Goal: Information Seeking & Learning: Understand process/instructions

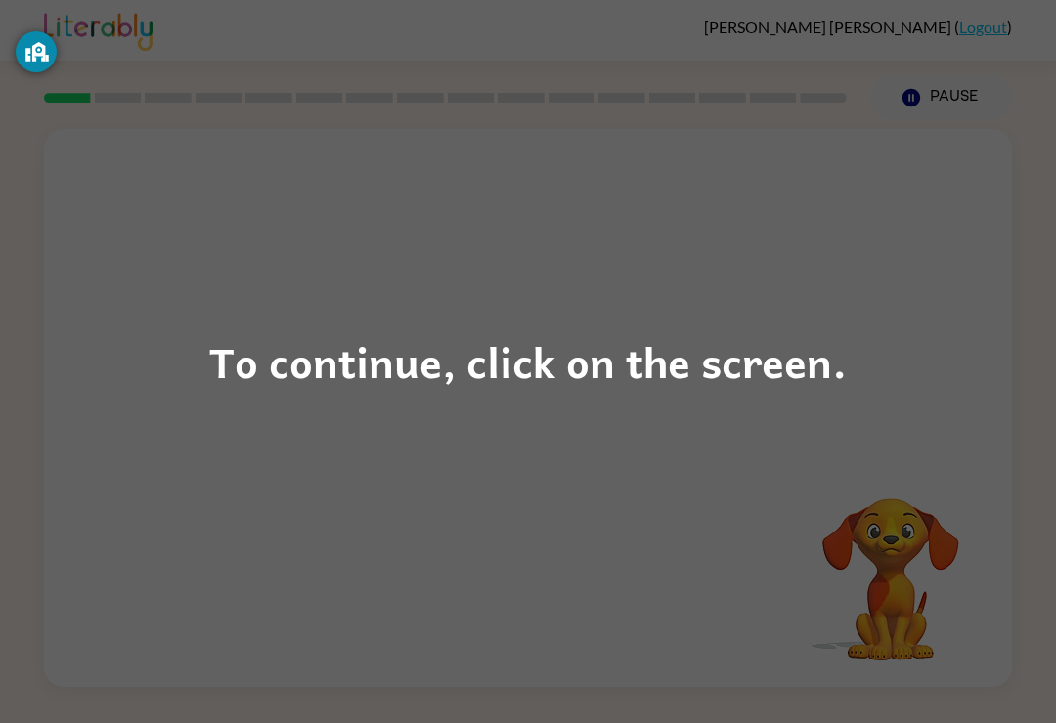
click at [411, 382] on div "To continue, click on the screen." at bounding box center [527, 361] width 637 height 66
click at [511, 391] on div "To continue, click on the screen." at bounding box center [527, 361] width 637 height 66
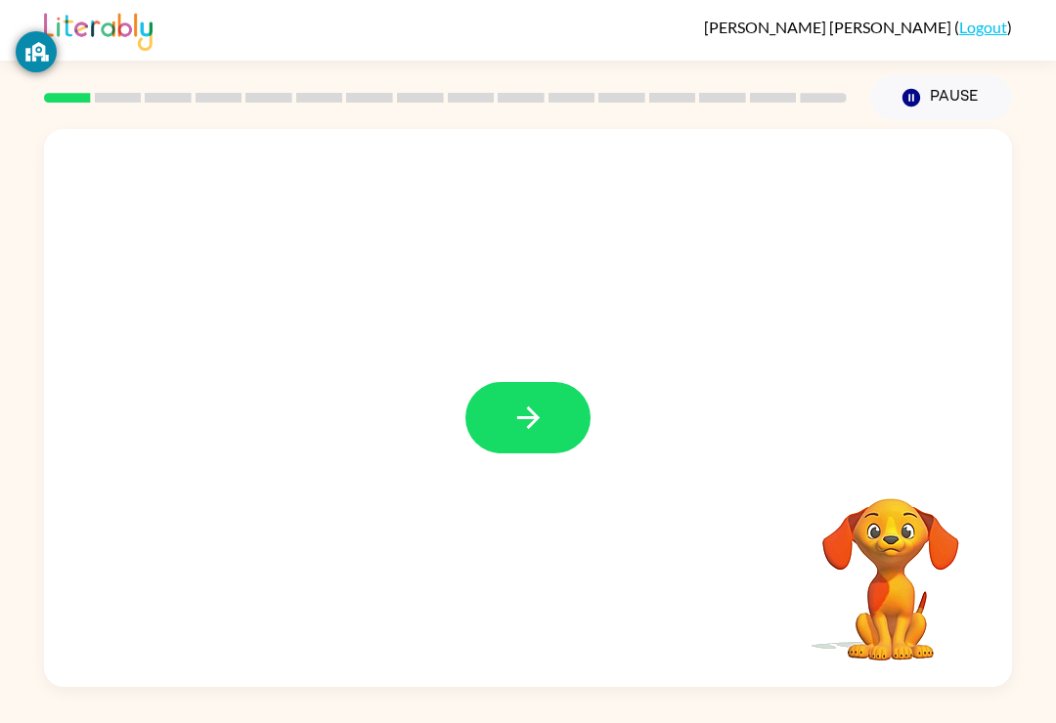
click at [547, 421] on button "button" at bounding box center [527, 417] width 125 height 71
click at [524, 431] on div at bounding box center [528, 408] width 968 height 558
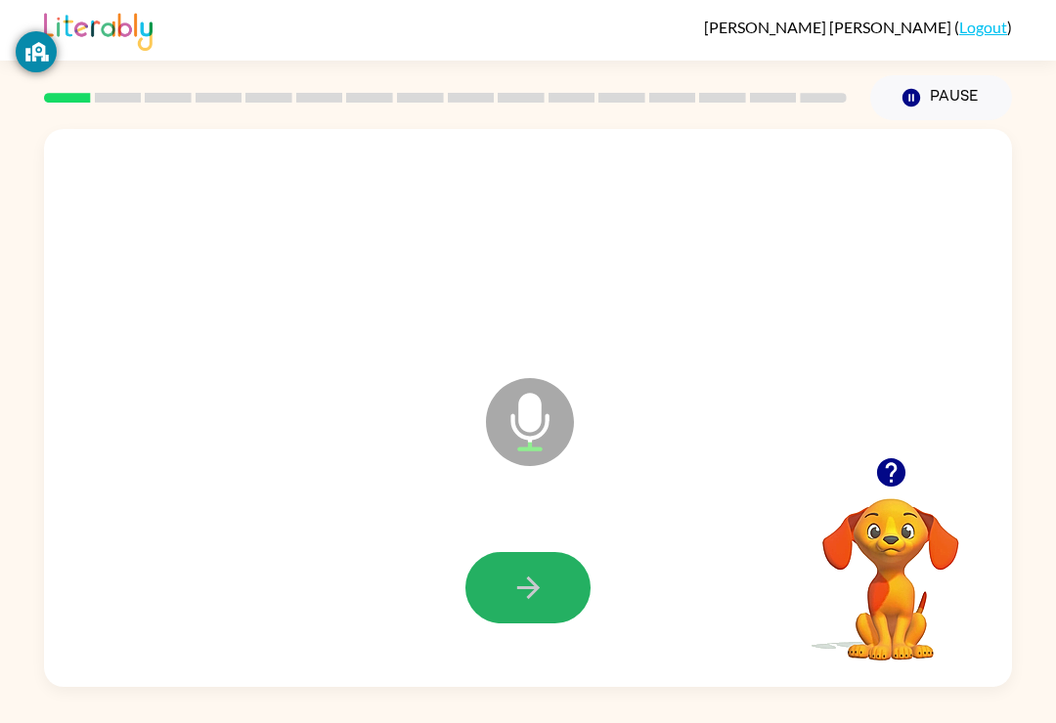
click at [515, 612] on button "button" at bounding box center [527, 587] width 125 height 71
click at [515, 612] on div at bounding box center [528, 588] width 929 height 160
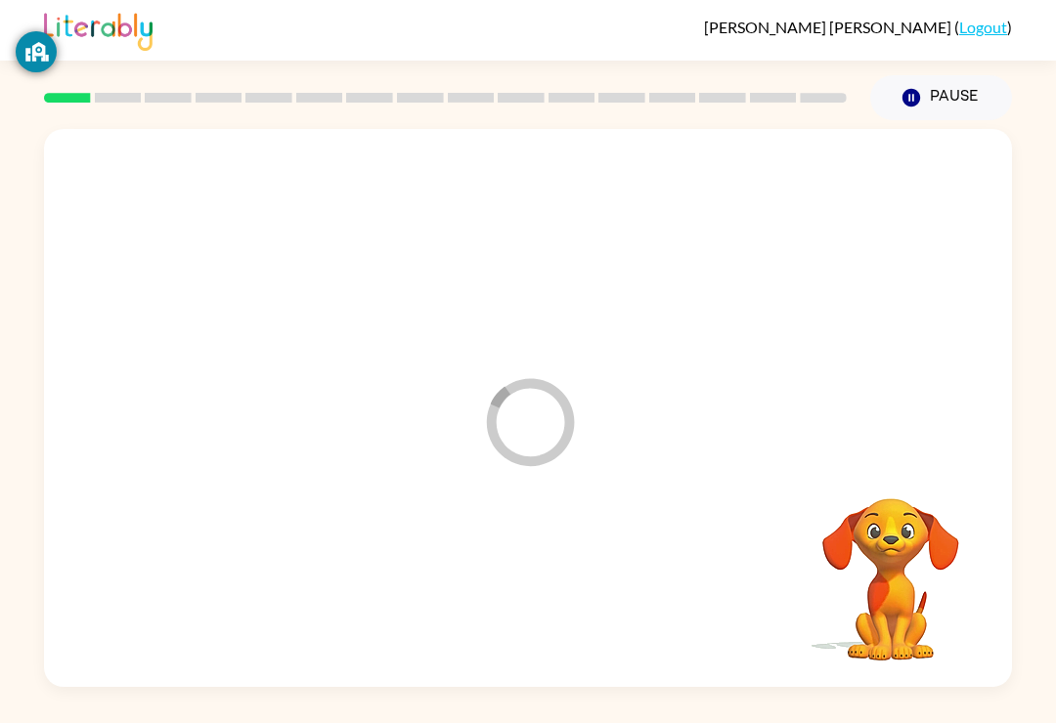
click at [517, 607] on div at bounding box center [528, 588] width 929 height 160
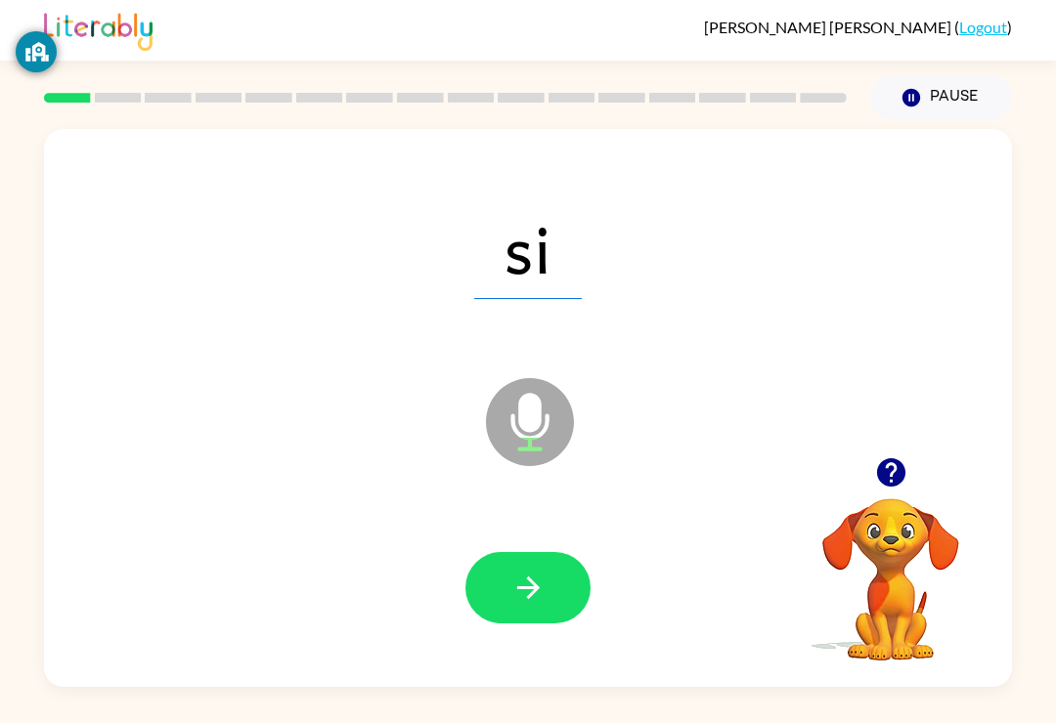
click at [589, 591] on button "button" at bounding box center [527, 587] width 125 height 71
click at [517, 585] on icon "button" at bounding box center [528, 588] width 34 height 34
click at [547, 590] on button "button" at bounding box center [527, 587] width 125 height 71
click at [556, 576] on button "button" at bounding box center [527, 587] width 125 height 71
click at [529, 577] on icon "button" at bounding box center [528, 588] width 34 height 34
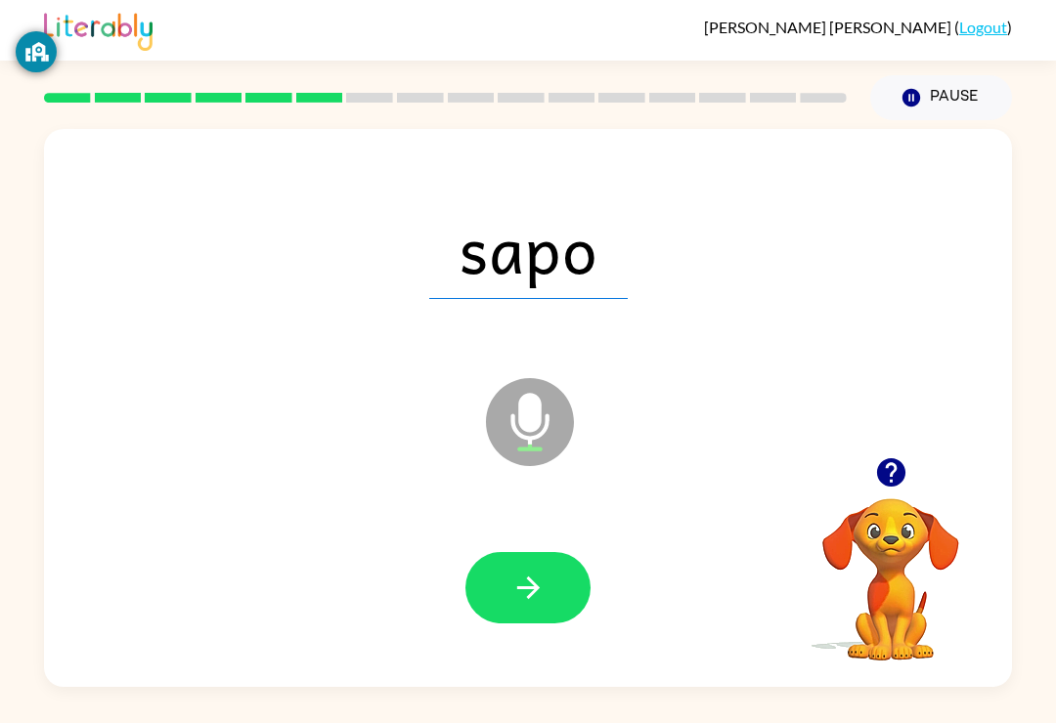
click at [540, 575] on icon "button" at bounding box center [528, 588] width 34 height 34
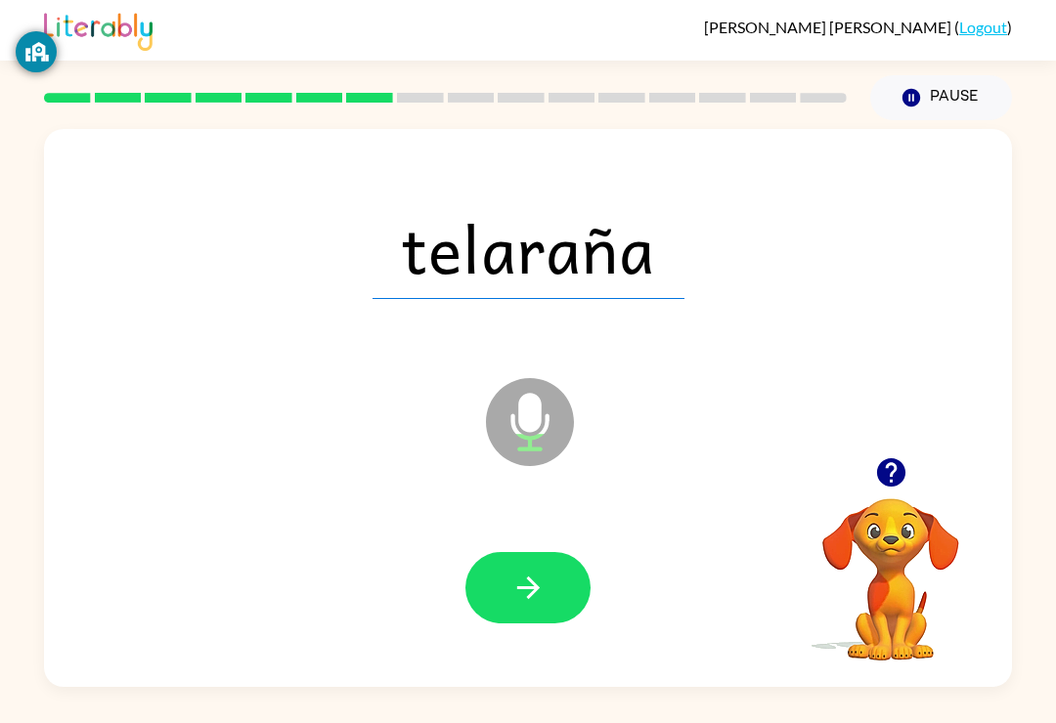
click at [556, 612] on button "button" at bounding box center [527, 587] width 125 height 71
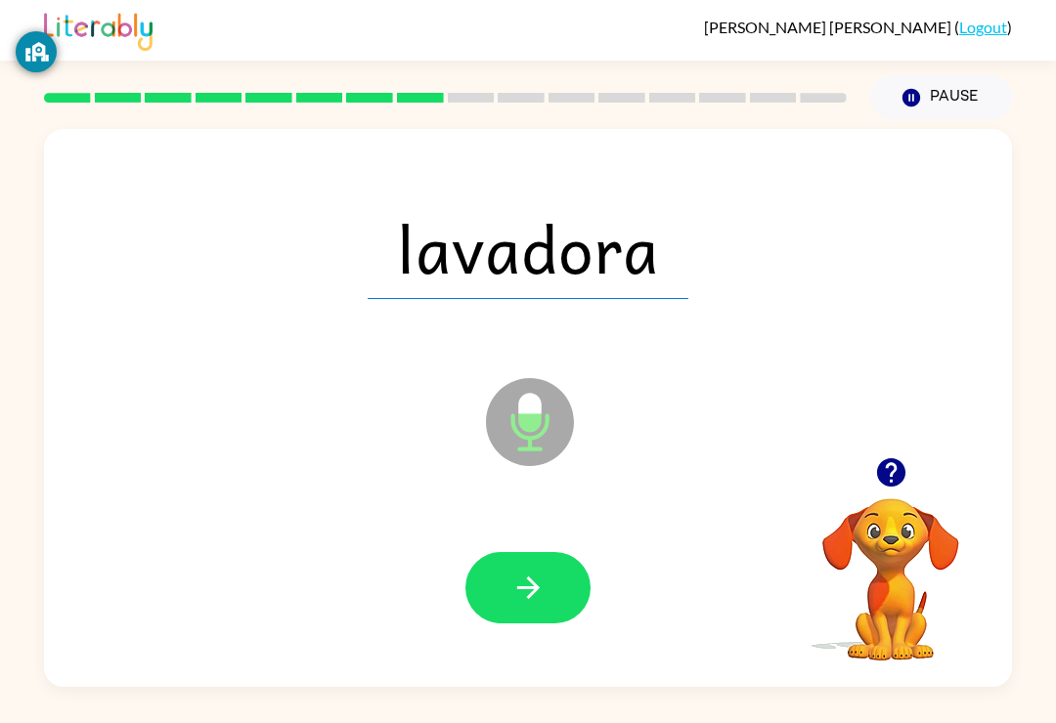
click at [537, 586] on icon "button" at bounding box center [528, 588] width 34 height 34
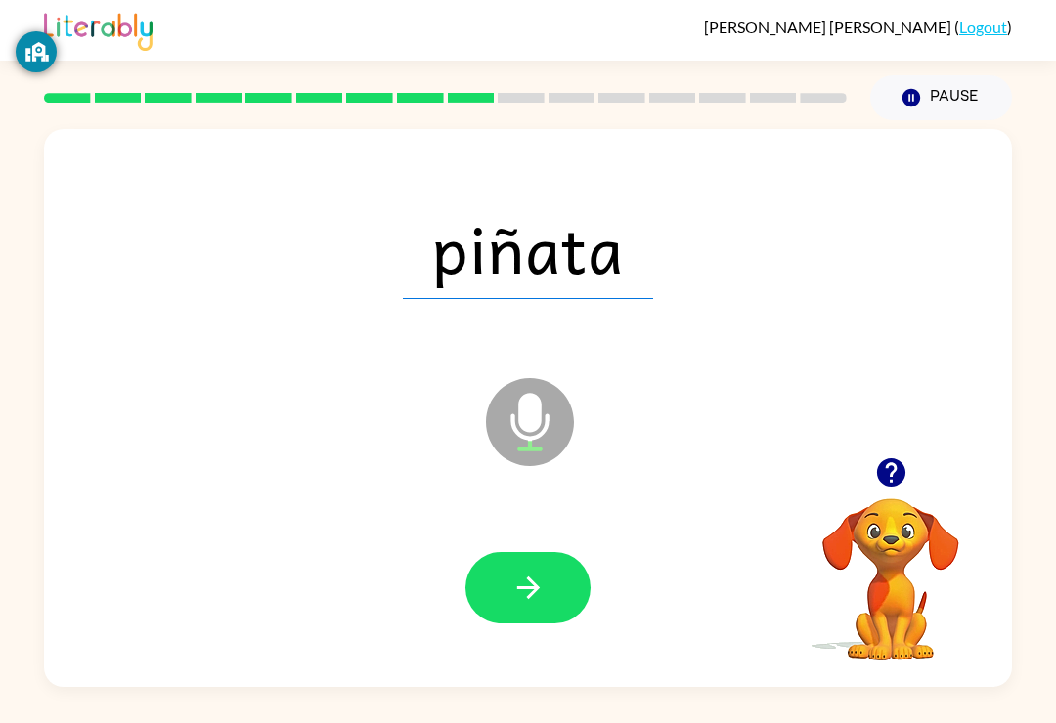
click at [542, 580] on icon "button" at bounding box center [528, 588] width 34 height 34
click at [535, 584] on icon "button" at bounding box center [528, 588] width 34 height 34
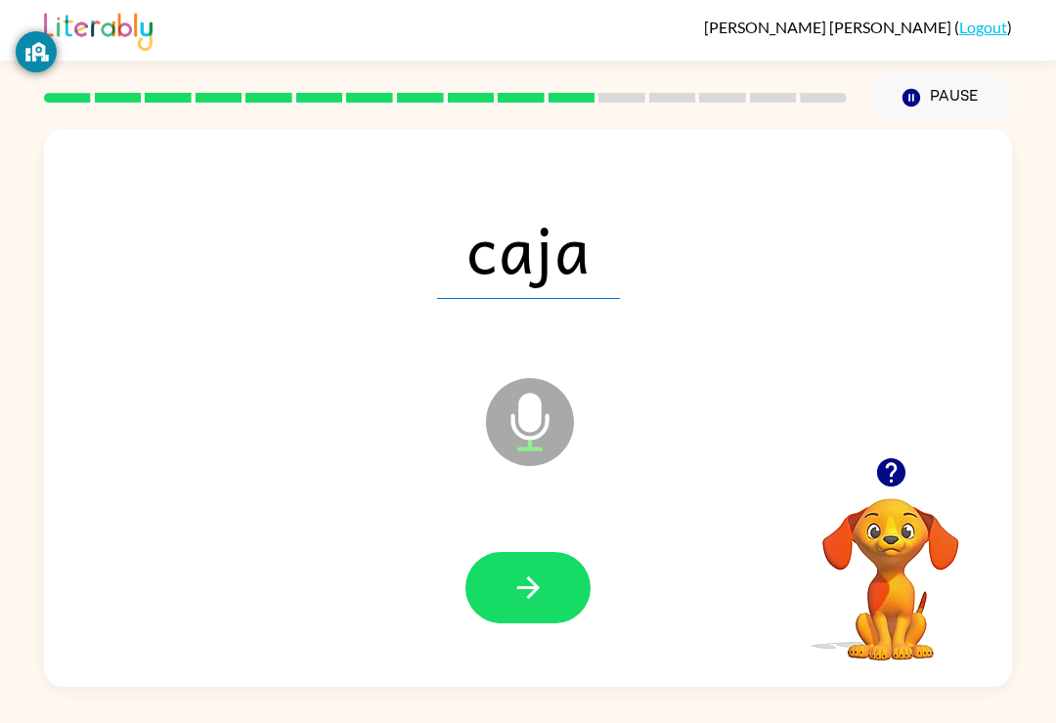
click at [532, 601] on icon "button" at bounding box center [528, 588] width 34 height 34
click at [533, 593] on icon "button" at bounding box center [528, 588] width 34 height 34
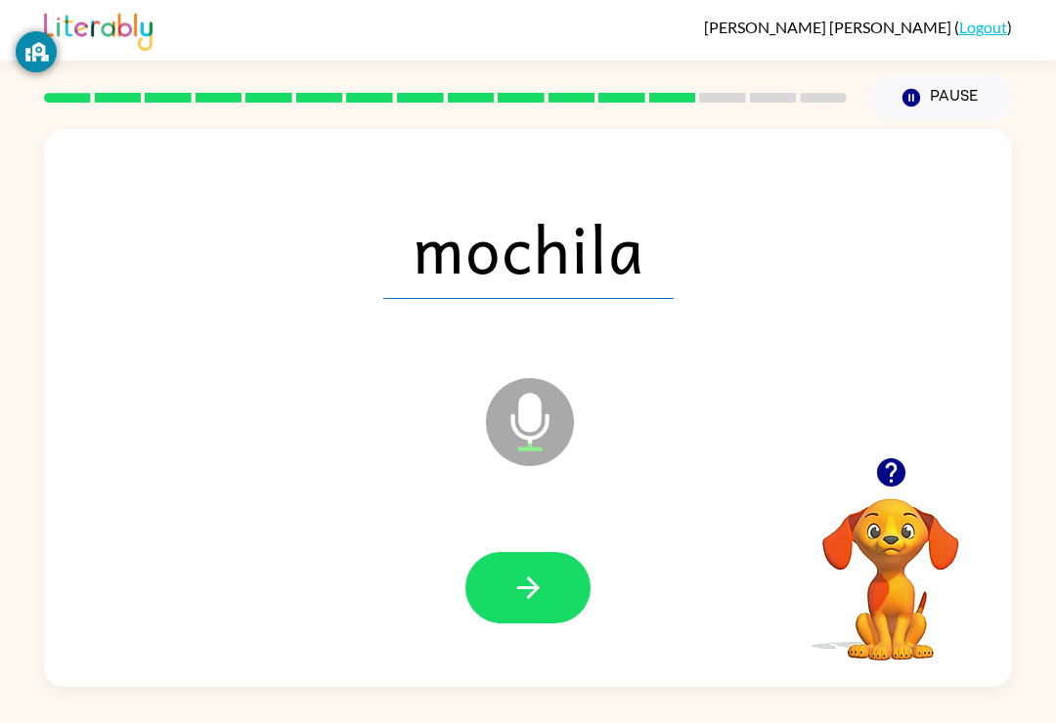
click at [524, 598] on icon "button" at bounding box center [528, 588] width 34 height 34
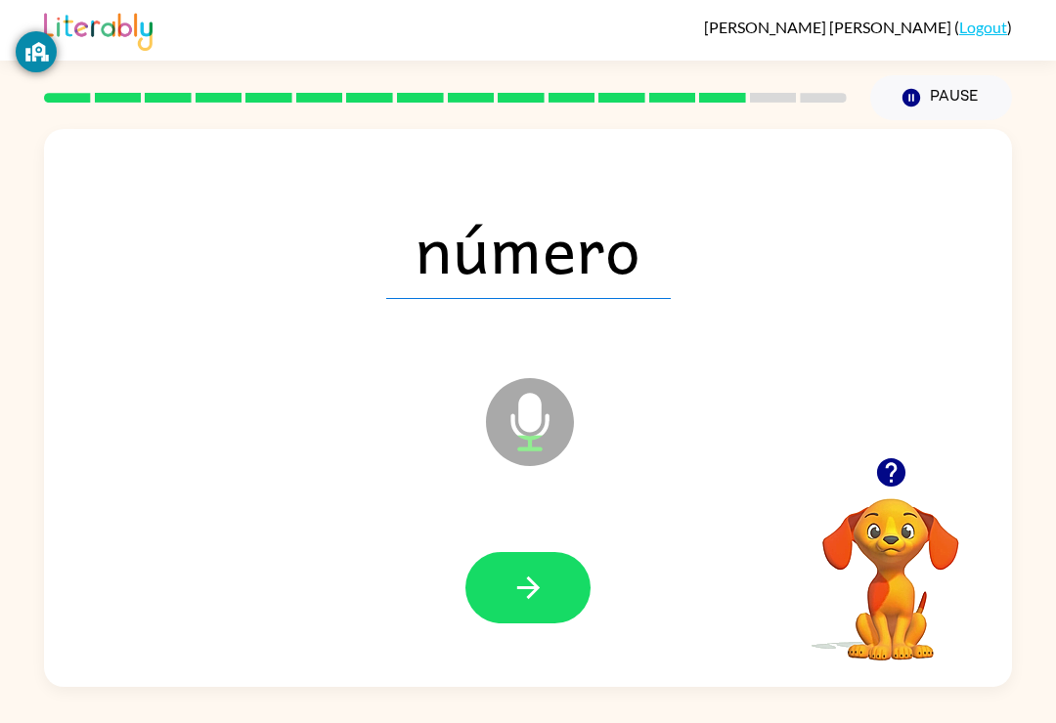
click at [552, 594] on button "button" at bounding box center [527, 587] width 125 height 71
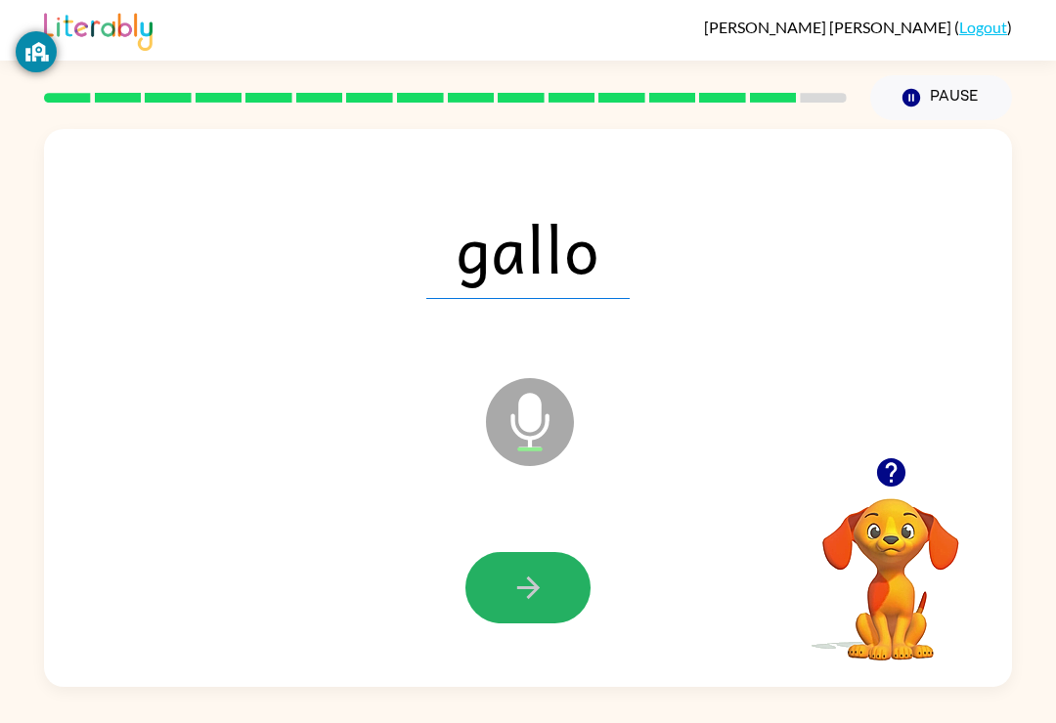
click at [525, 594] on icon "button" at bounding box center [528, 588] width 34 height 34
click at [524, 594] on div at bounding box center [527, 587] width 125 height 71
click at [529, 588] on div at bounding box center [527, 587] width 125 height 71
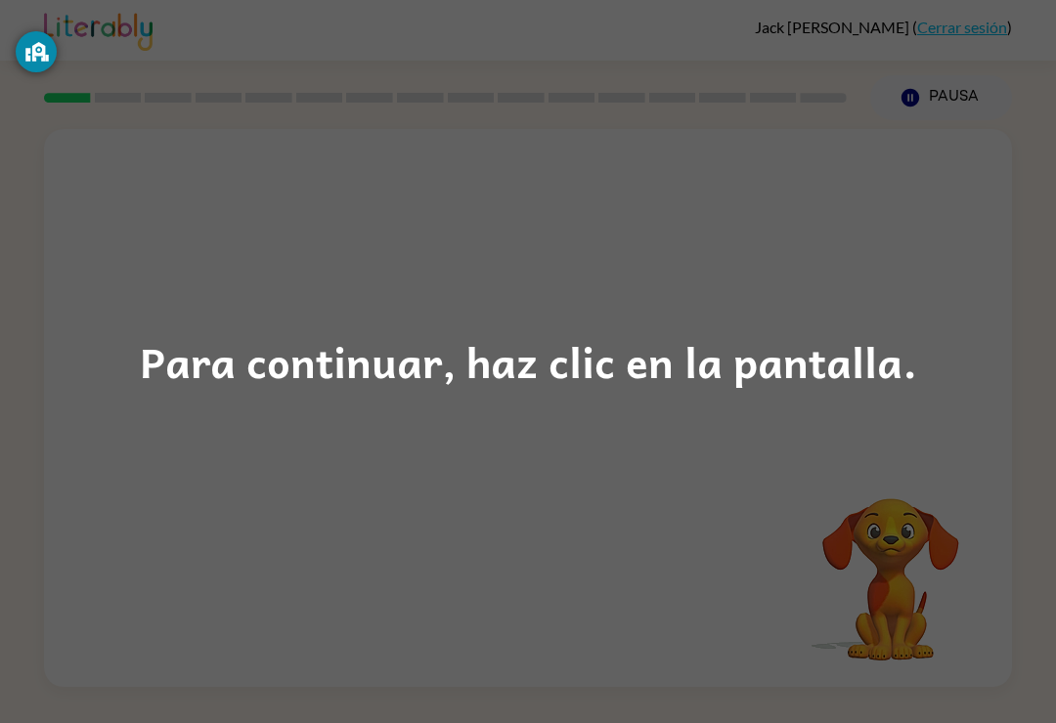
click at [321, 350] on div "Para continuar, haz clic en la pantalla." at bounding box center [528, 361] width 777 height 66
click at [188, 423] on div "Para continuar, haz clic en la pantalla." at bounding box center [528, 361] width 1056 height 723
click at [395, 617] on div "Para continuar, haz clic en la pantalla." at bounding box center [528, 361] width 1056 height 723
click at [122, 434] on div "Para continuar, haz clic en la pantalla." at bounding box center [528, 361] width 1056 height 723
click at [317, 536] on div "Para continuar, haz clic en la pantalla." at bounding box center [528, 361] width 1056 height 723
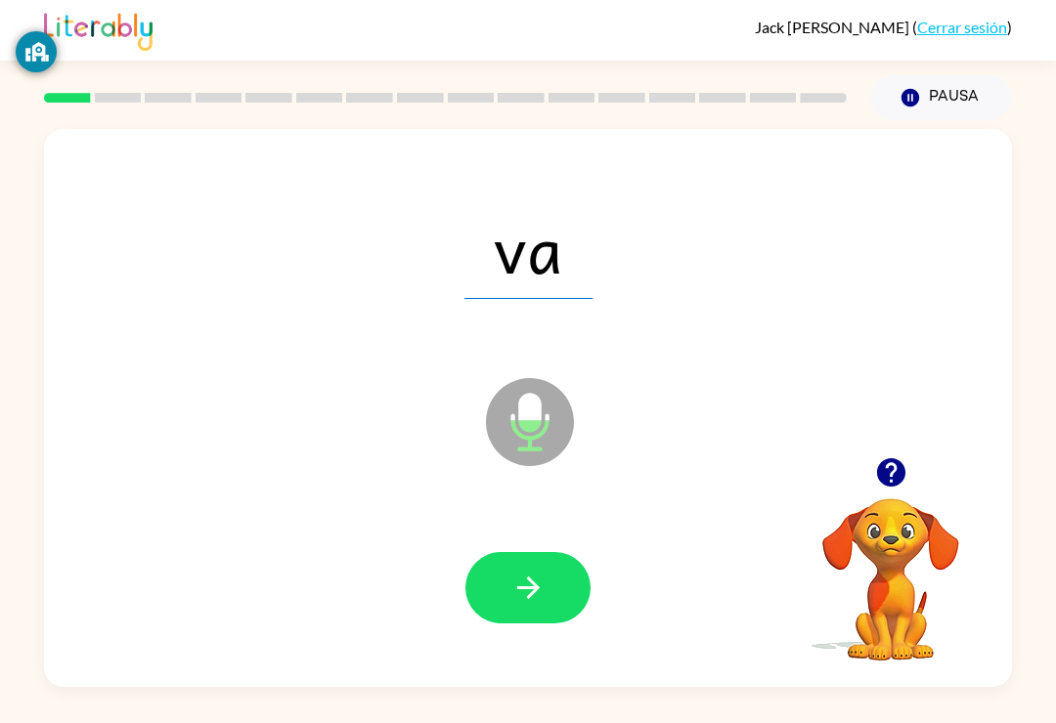
click at [506, 593] on button "button" at bounding box center [527, 587] width 125 height 71
click at [492, 605] on button "button" at bounding box center [527, 587] width 125 height 71
click at [500, 595] on button "button" at bounding box center [527, 587] width 125 height 71
click at [504, 599] on button "button" at bounding box center [527, 587] width 125 height 71
click at [513, 604] on icon "button" at bounding box center [528, 588] width 34 height 34
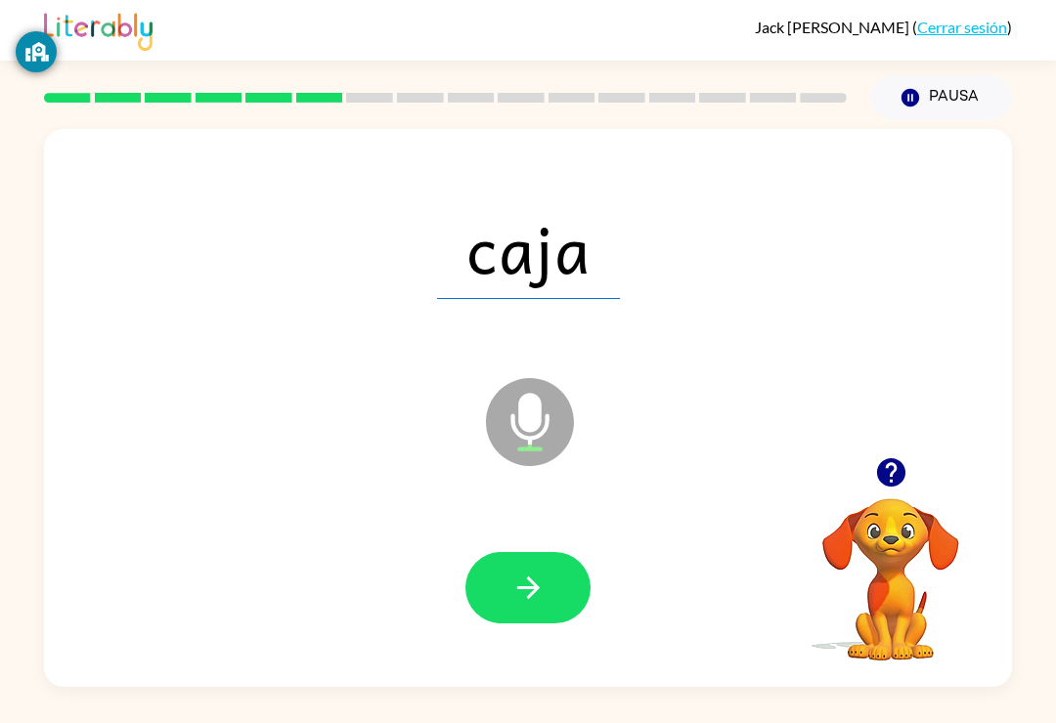
click at [540, 603] on icon "button" at bounding box center [528, 588] width 34 height 34
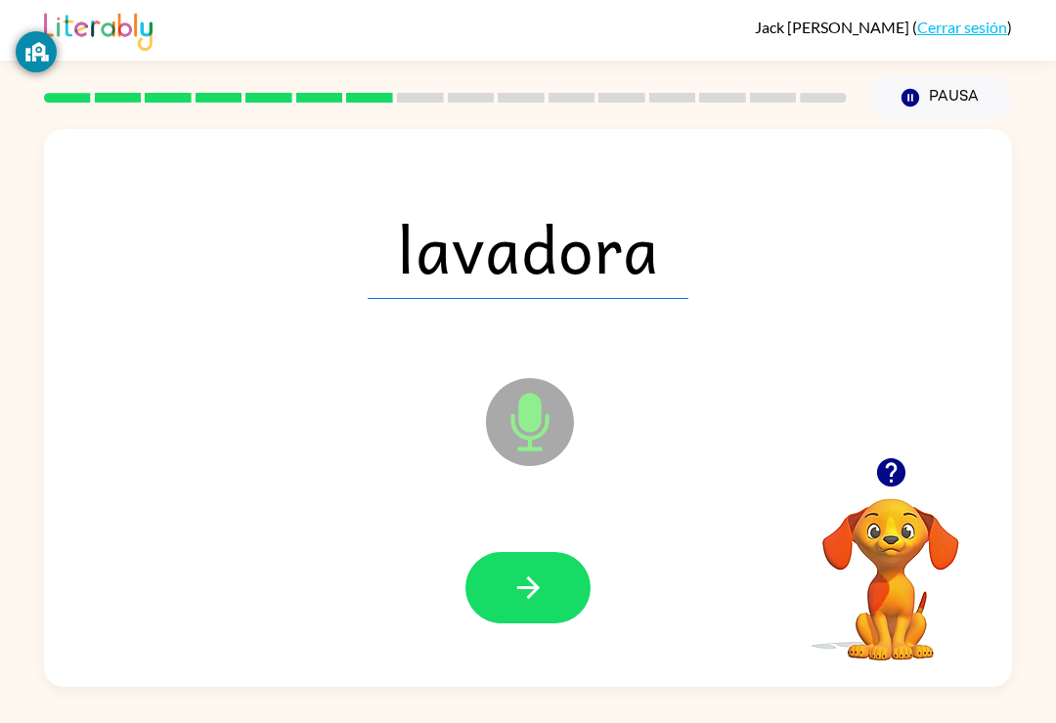
click at [525, 605] on icon "button" at bounding box center [528, 588] width 34 height 34
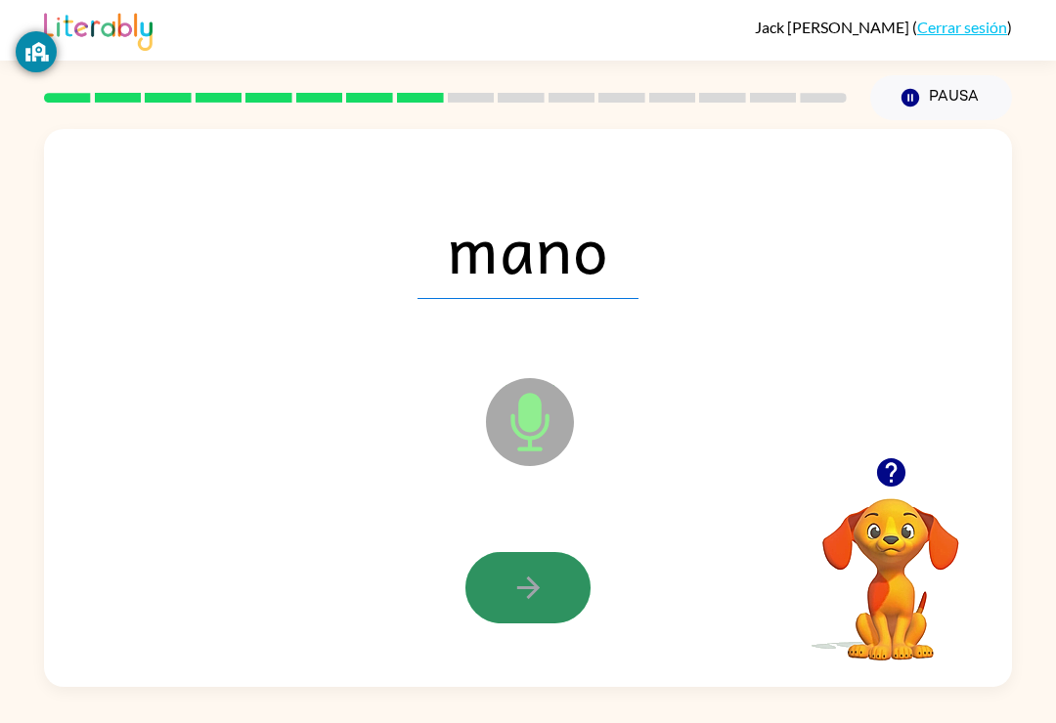
click at [537, 605] on icon "button" at bounding box center [528, 588] width 34 height 34
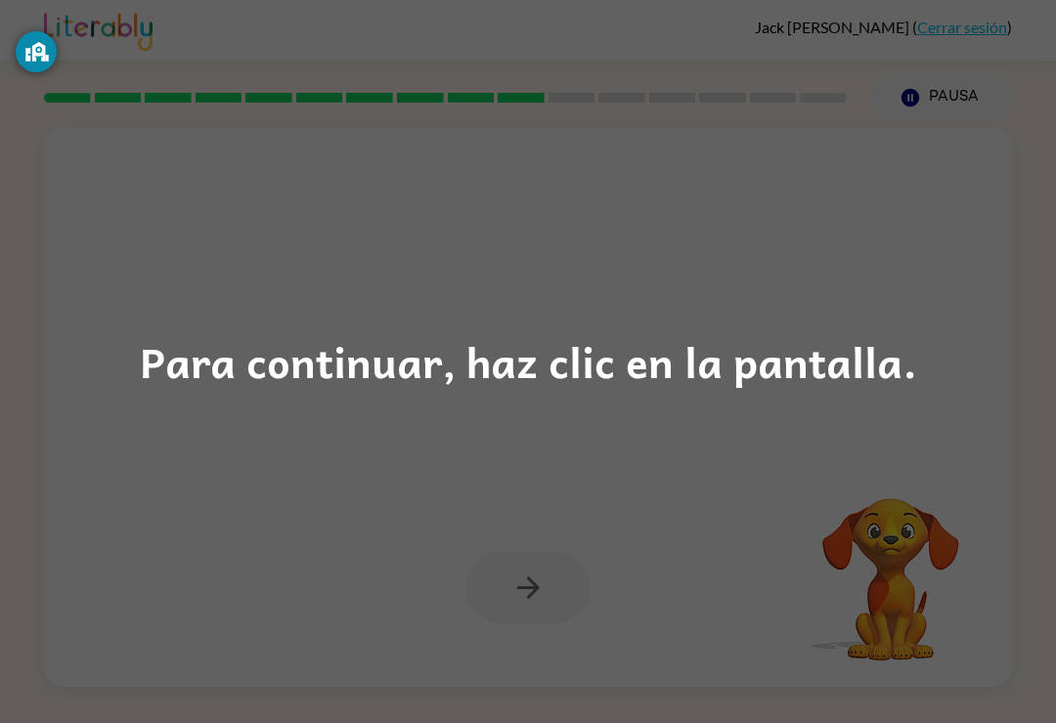
click at [328, 516] on div "Para continuar, haz clic en la pantalla." at bounding box center [528, 361] width 1056 height 723
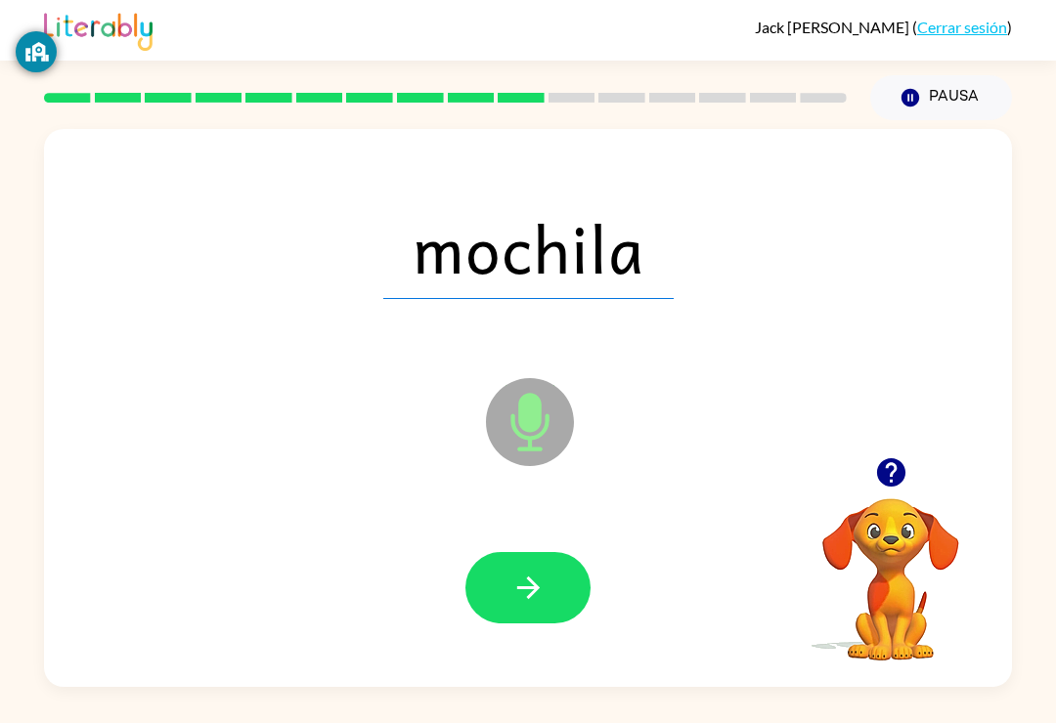
click at [518, 610] on button "button" at bounding box center [527, 587] width 125 height 71
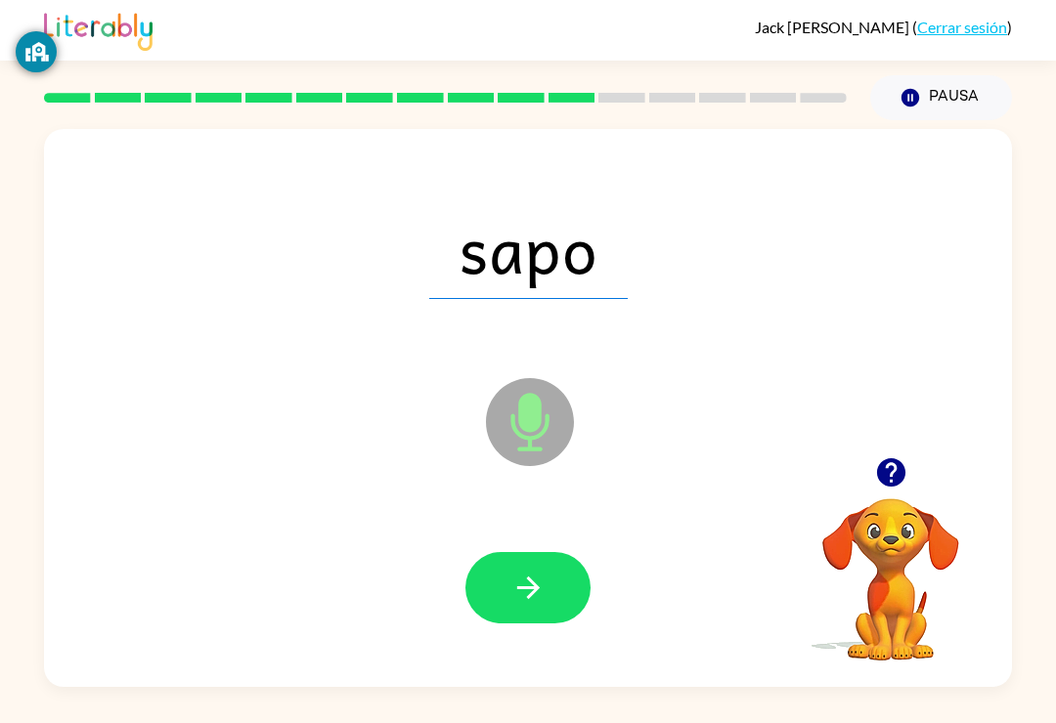
click at [531, 605] on icon "button" at bounding box center [528, 588] width 34 height 34
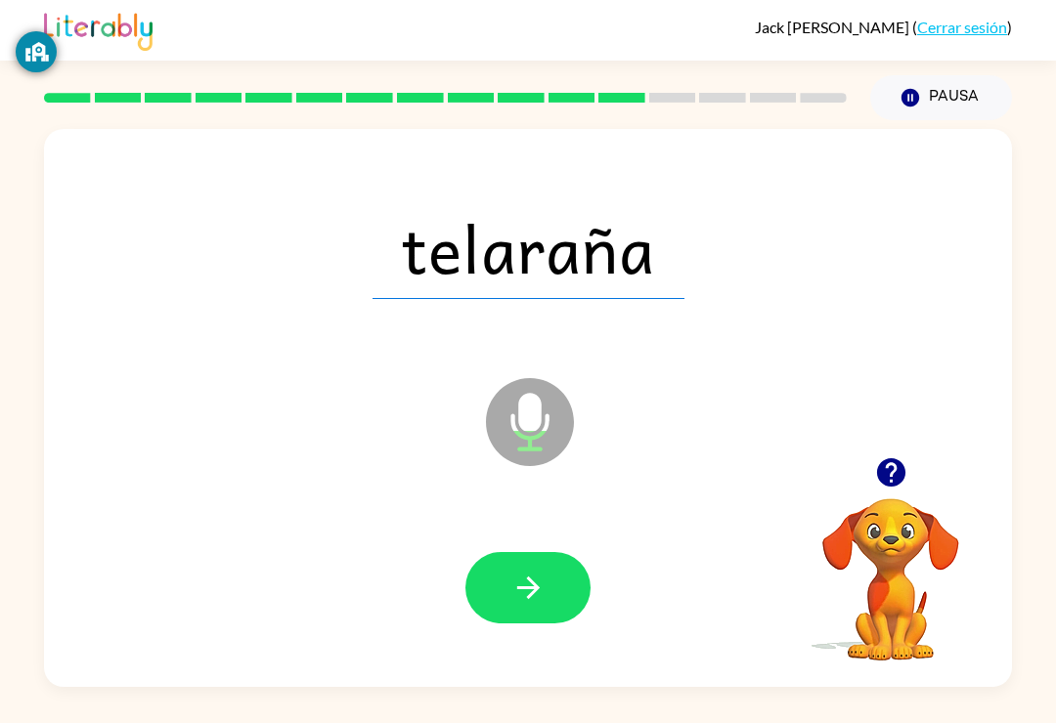
click at [521, 605] on icon "button" at bounding box center [528, 588] width 34 height 34
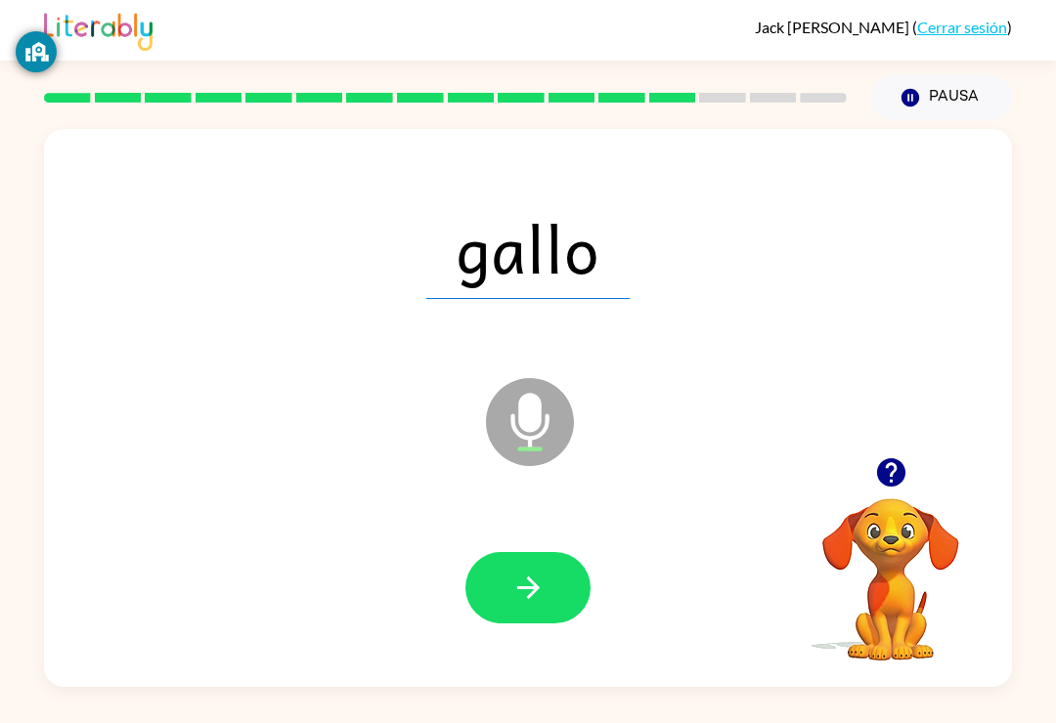
click at [508, 590] on button "button" at bounding box center [527, 587] width 125 height 71
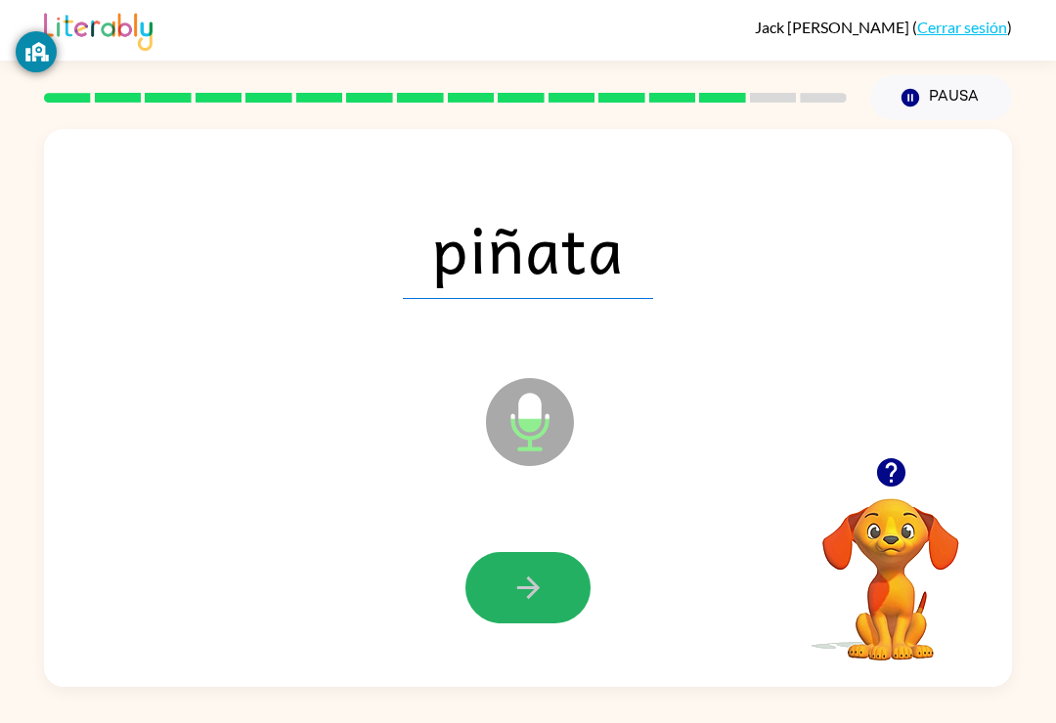
click at [511, 600] on icon "button" at bounding box center [528, 588] width 34 height 34
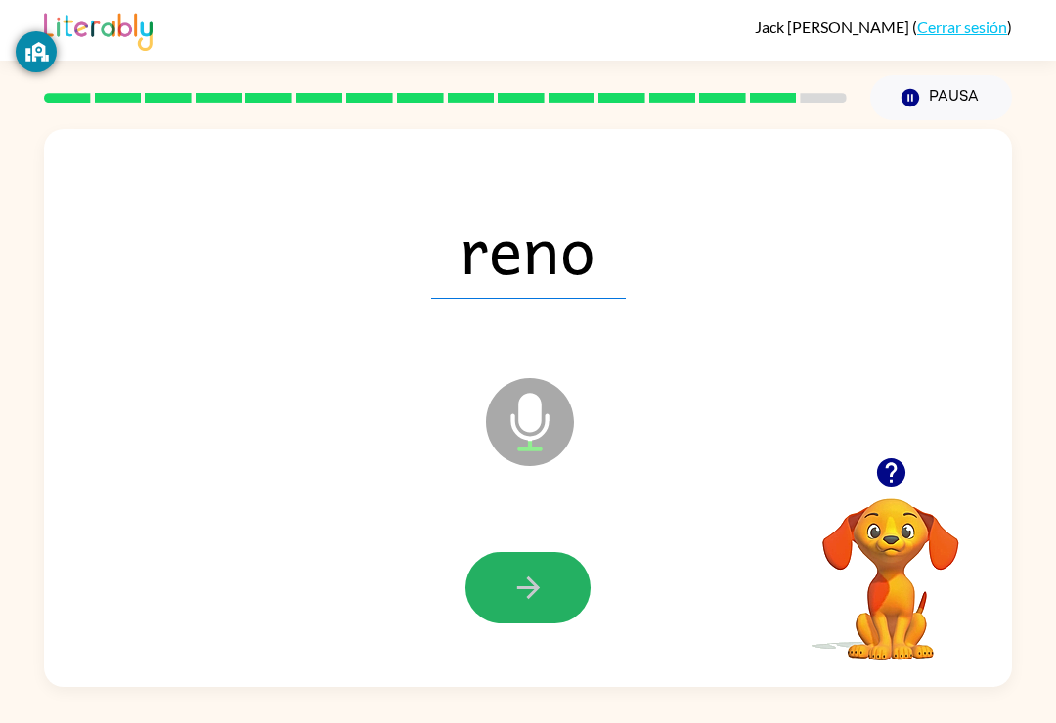
click at [534, 598] on icon "button" at bounding box center [528, 588] width 34 height 34
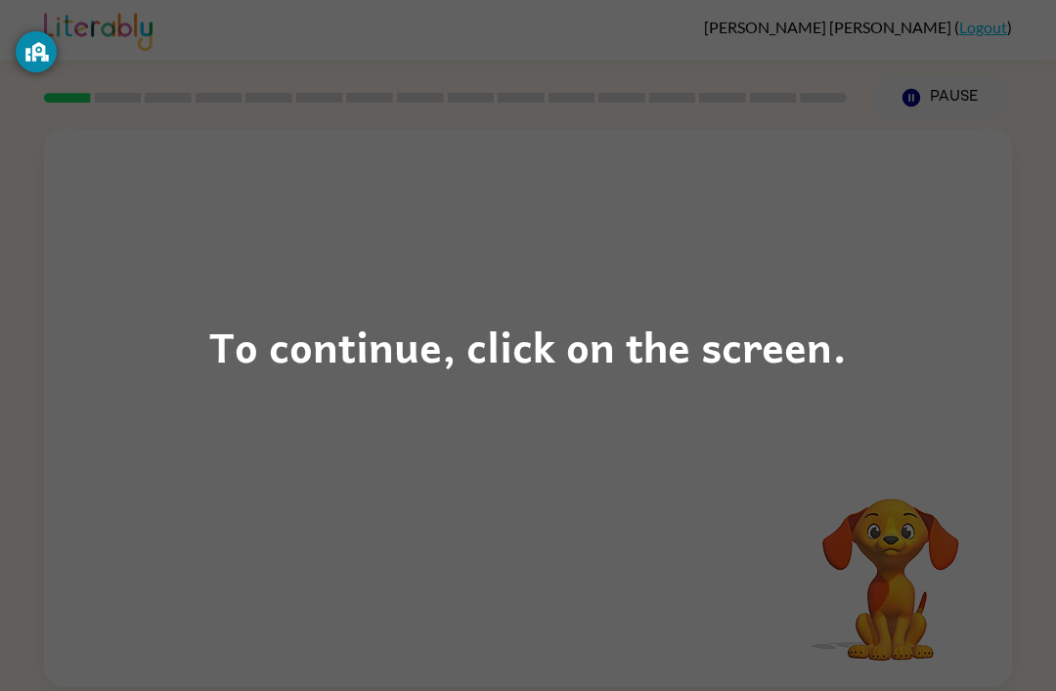
click at [446, 363] on div "To continue, click on the screen." at bounding box center [527, 346] width 637 height 66
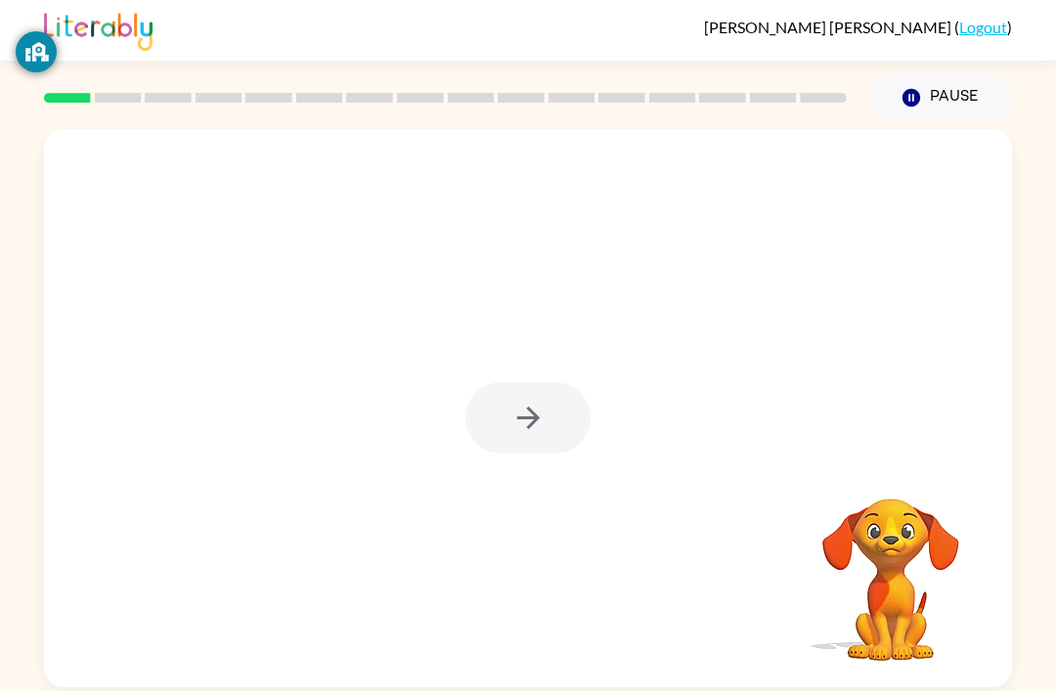
click at [879, 581] on video "Your browser must support playing .mp4 files to use Literably. Please try using…" at bounding box center [890, 565] width 195 height 195
click at [878, 581] on video "Your browser must support playing .mp4 files to use Literably. Please try using…" at bounding box center [890, 565] width 195 height 195
click at [646, 671] on div "Your browser must support playing .mp4 files to use Literably. Please try using…" at bounding box center [528, 408] width 968 height 558
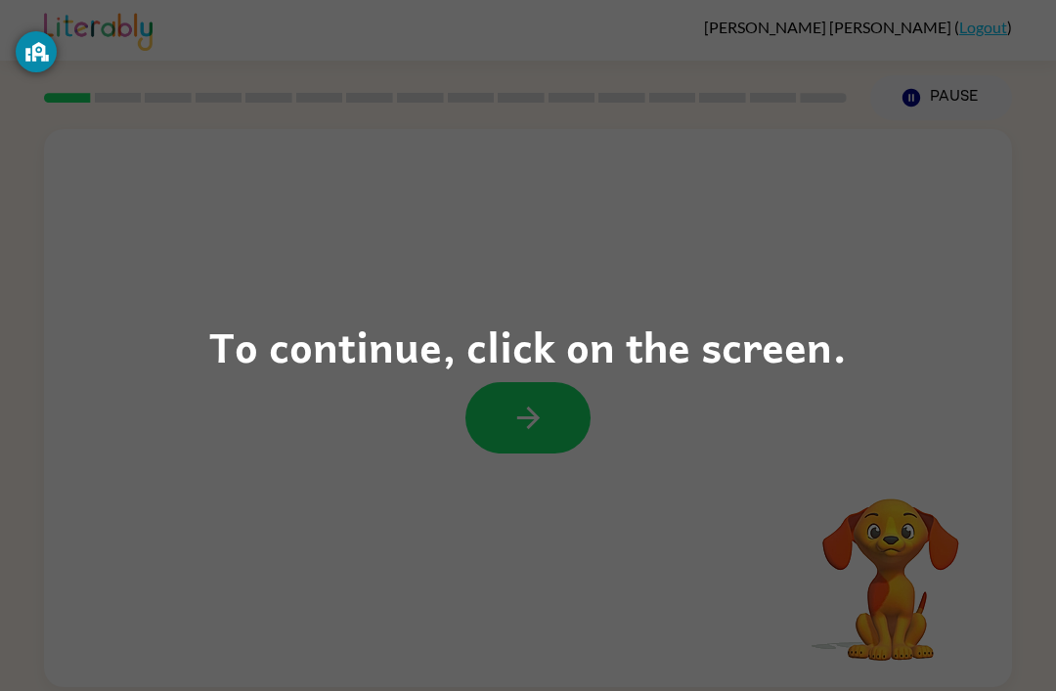
click at [531, 421] on div "To continue, click on the screen." at bounding box center [528, 345] width 1056 height 691
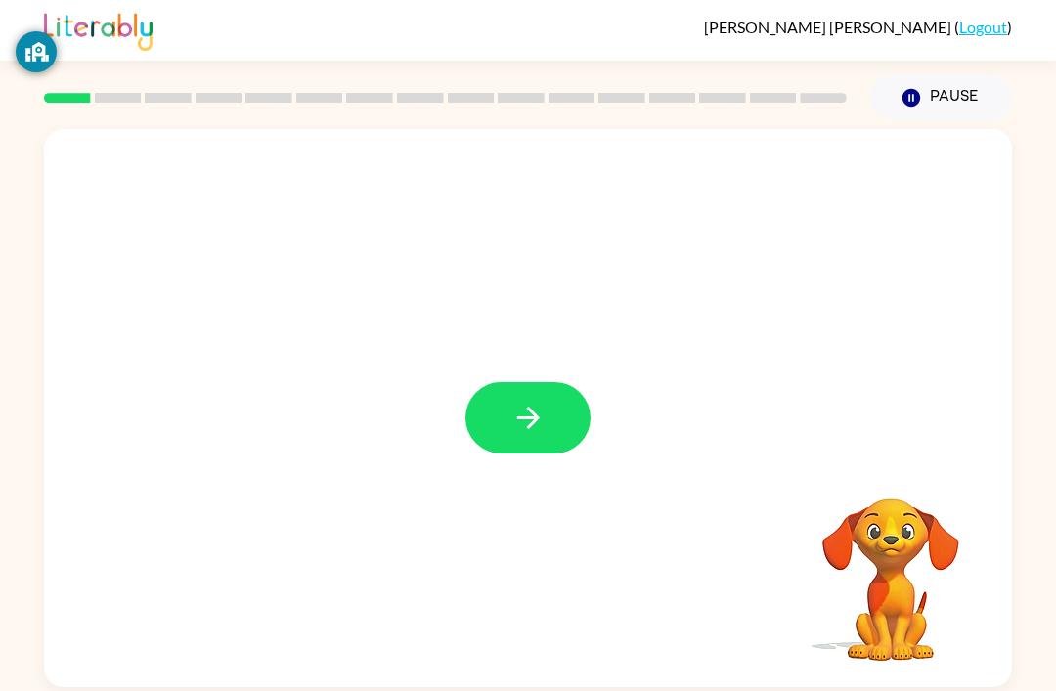
click at [549, 375] on div at bounding box center [528, 408] width 968 height 558
click at [561, 422] on button "button" at bounding box center [527, 417] width 125 height 71
click at [525, 442] on div at bounding box center [528, 408] width 968 height 558
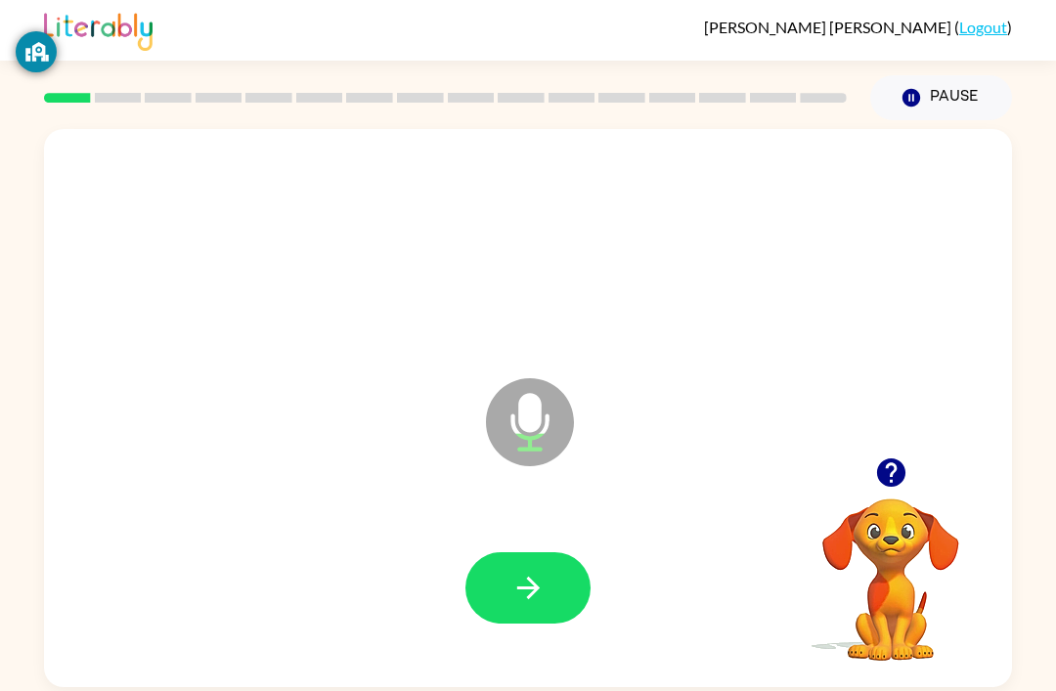
click at [522, 589] on icon "button" at bounding box center [528, 588] width 34 height 34
click at [542, 605] on icon "button" at bounding box center [528, 588] width 34 height 34
click at [551, 580] on button "button" at bounding box center [527, 587] width 125 height 71
click at [529, 618] on button "button" at bounding box center [527, 587] width 125 height 71
click at [534, 599] on icon "button" at bounding box center [528, 588] width 34 height 34
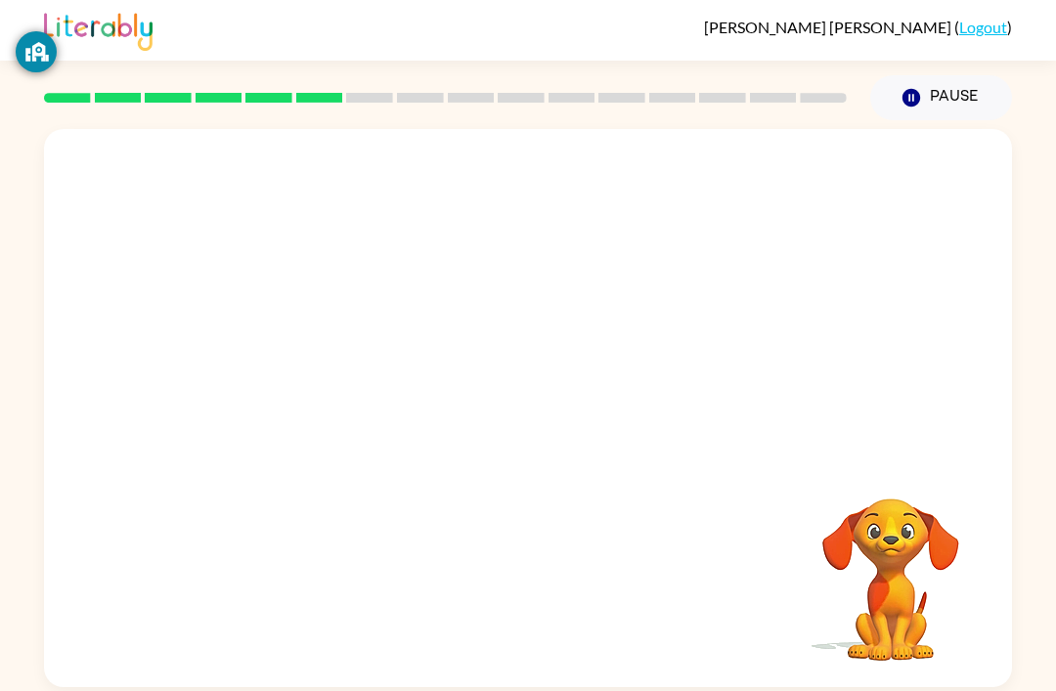
click at [537, 606] on div "Your browser must support playing .mp4 files to use Literably. Please try using…" at bounding box center [528, 408] width 968 height 558
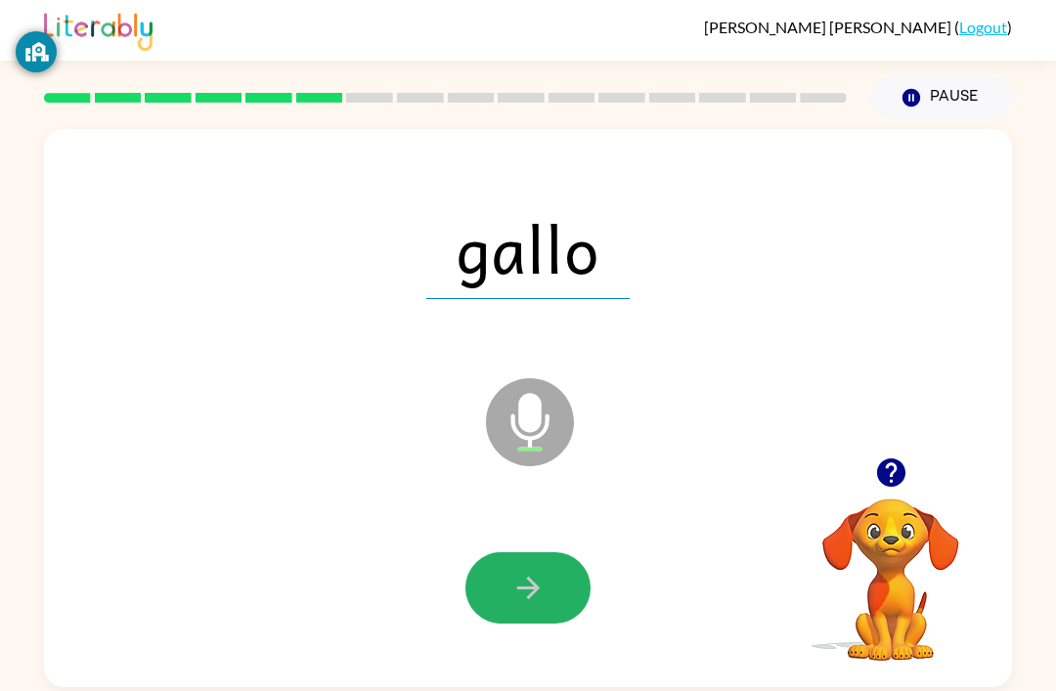
click at [541, 611] on button "button" at bounding box center [527, 587] width 125 height 71
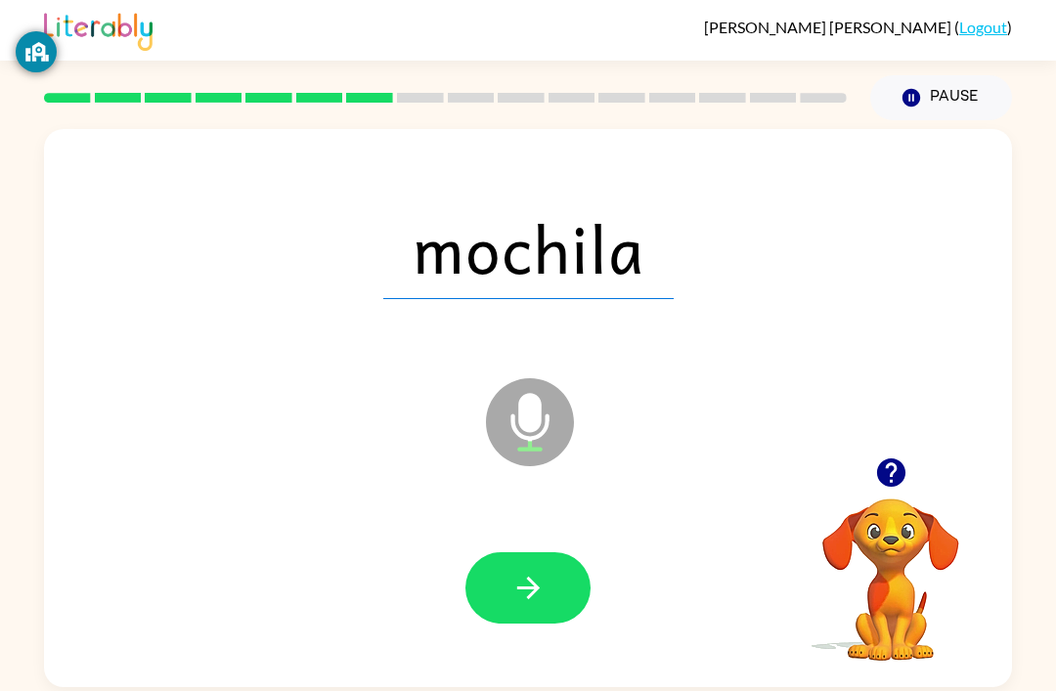
click at [548, 595] on button "button" at bounding box center [527, 587] width 125 height 71
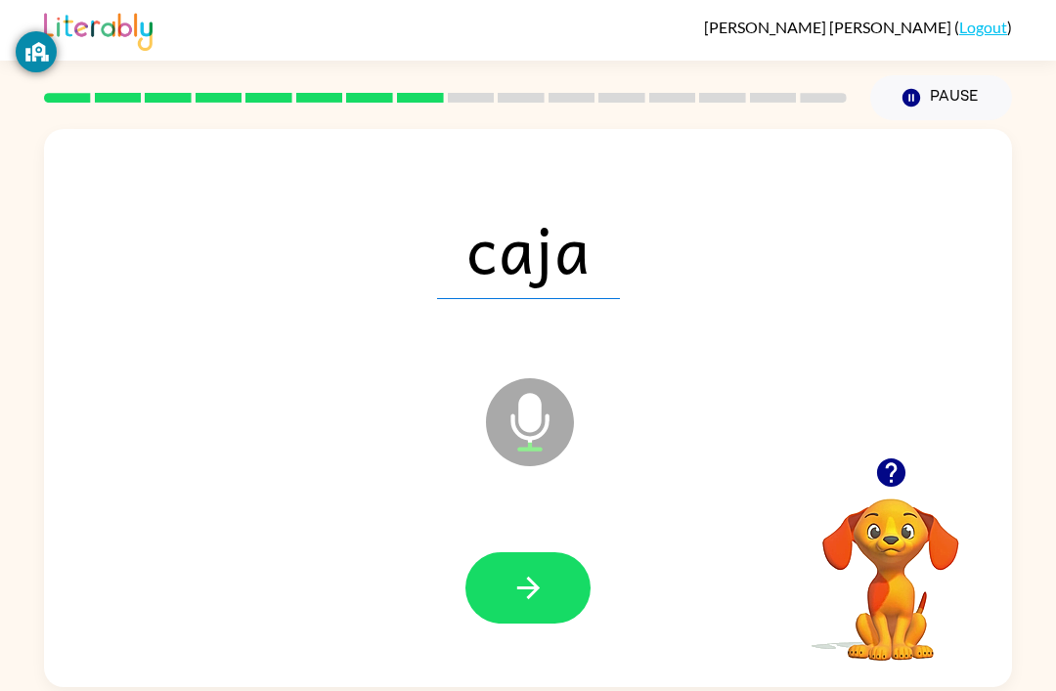
click at [517, 602] on icon "button" at bounding box center [528, 588] width 34 height 34
click at [520, 599] on icon "button" at bounding box center [528, 588] width 34 height 34
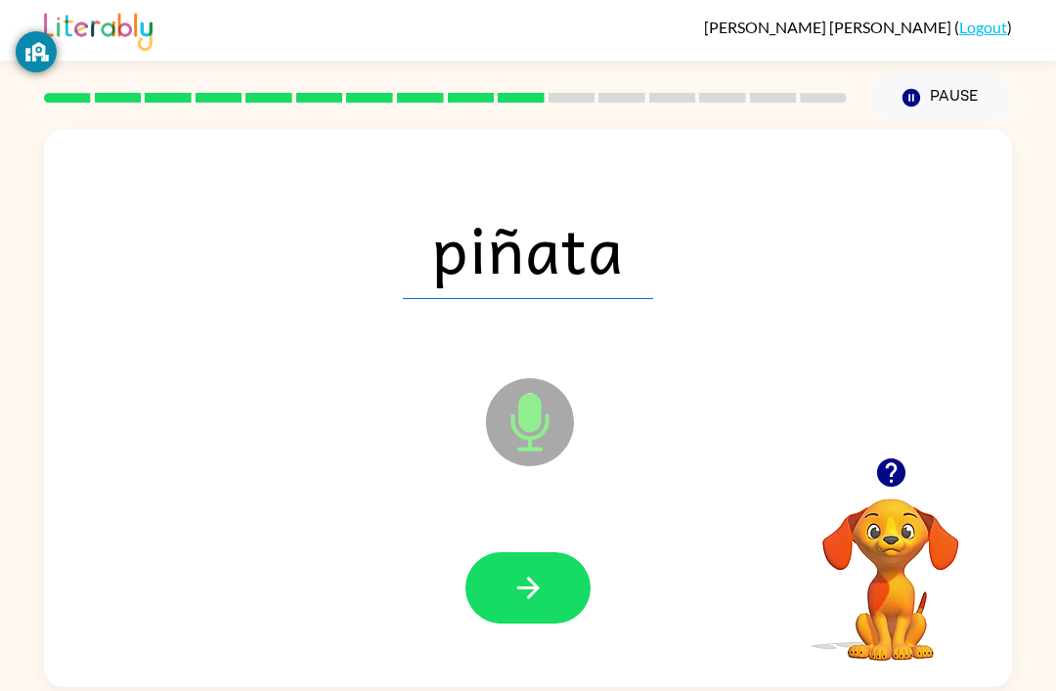
click at [519, 587] on icon "button" at bounding box center [528, 588] width 34 height 34
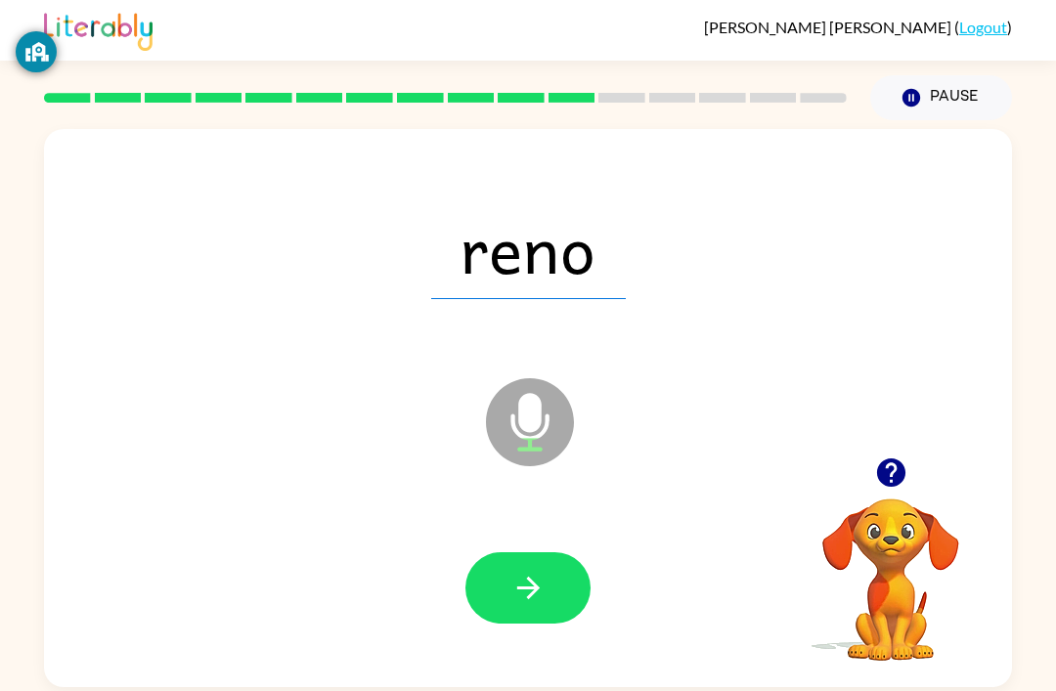
click at [543, 583] on icon "button" at bounding box center [528, 588] width 34 height 34
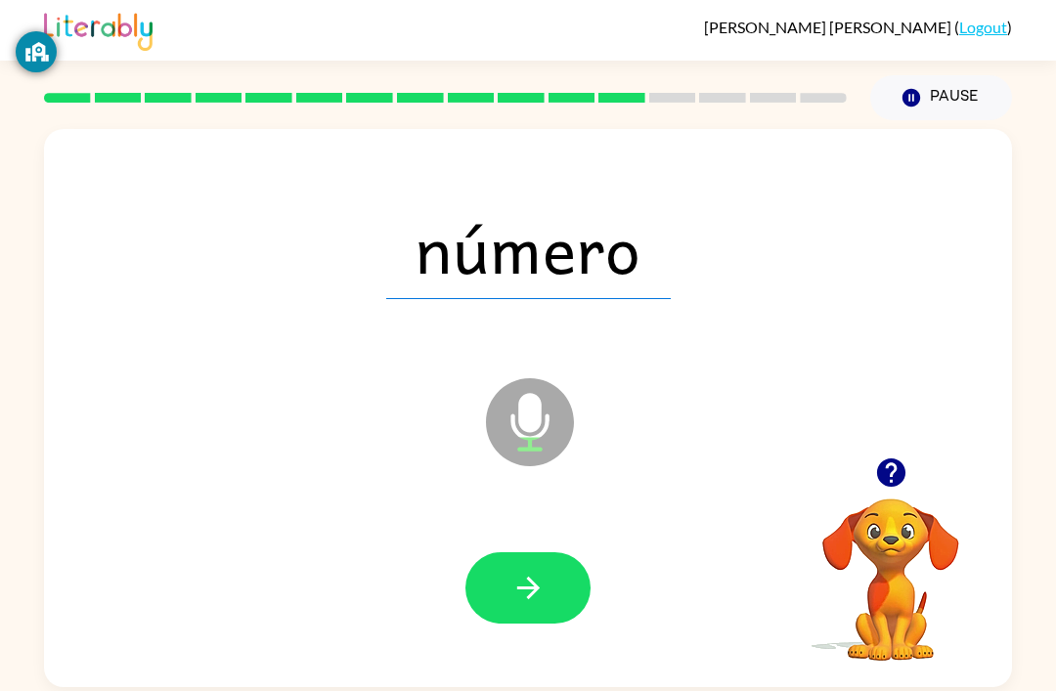
click at [527, 601] on icon "button" at bounding box center [528, 588] width 34 height 34
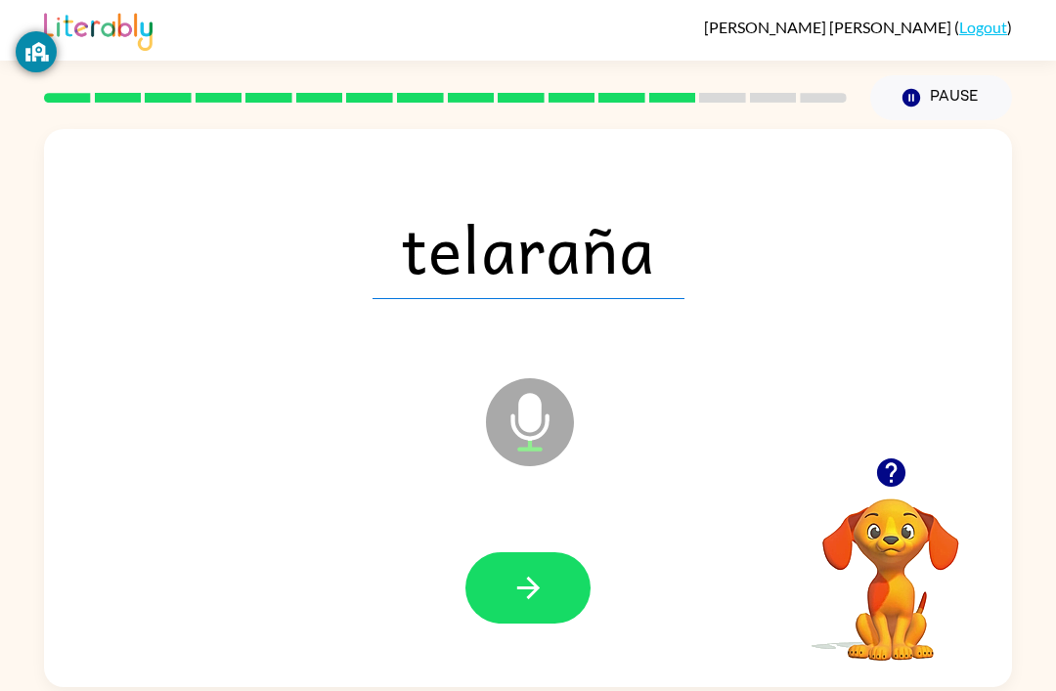
click at [495, 603] on button "button" at bounding box center [527, 587] width 125 height 71
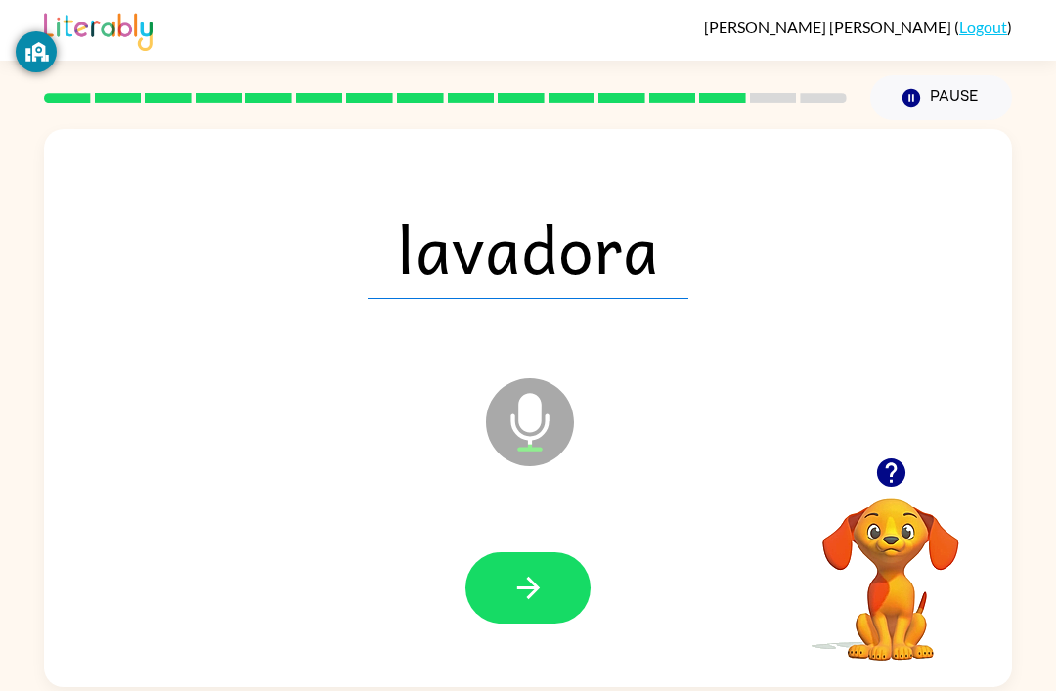
click at [543, 605] on icon "button" at bounding box center [528, 588] width 34 height 34
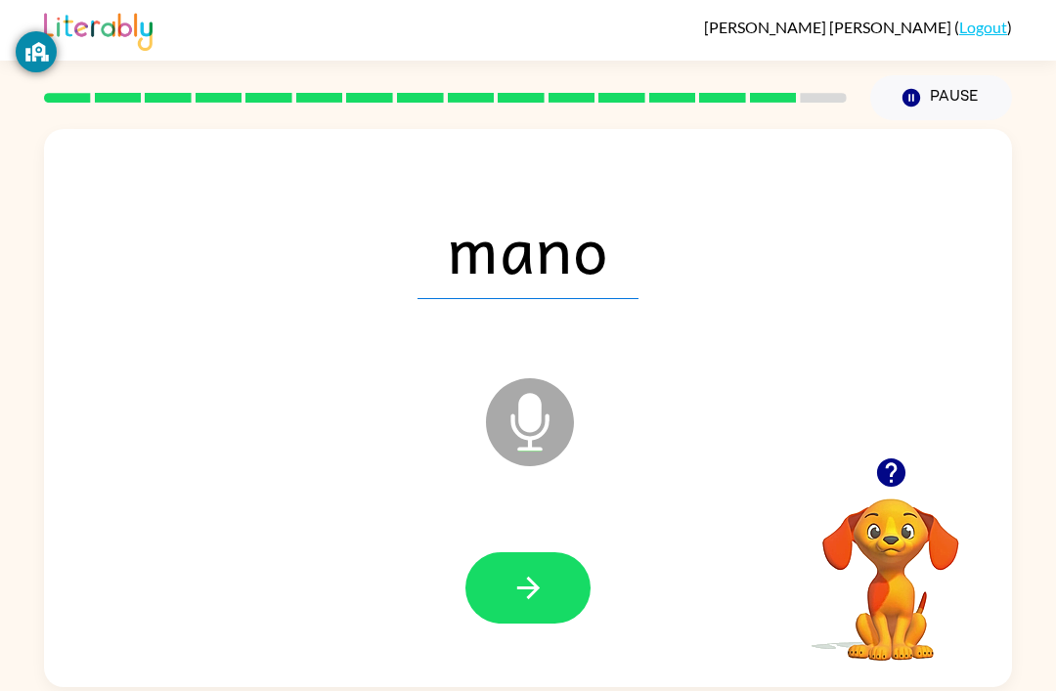
click at [517, 637] on div at bounding box center [528, 588] width 929 height 160
click at [526, 591] on icon "button" at bounding box center [527, 588] width 22 height 22
